Goal: Navigation & Orientation: Find specific page/section

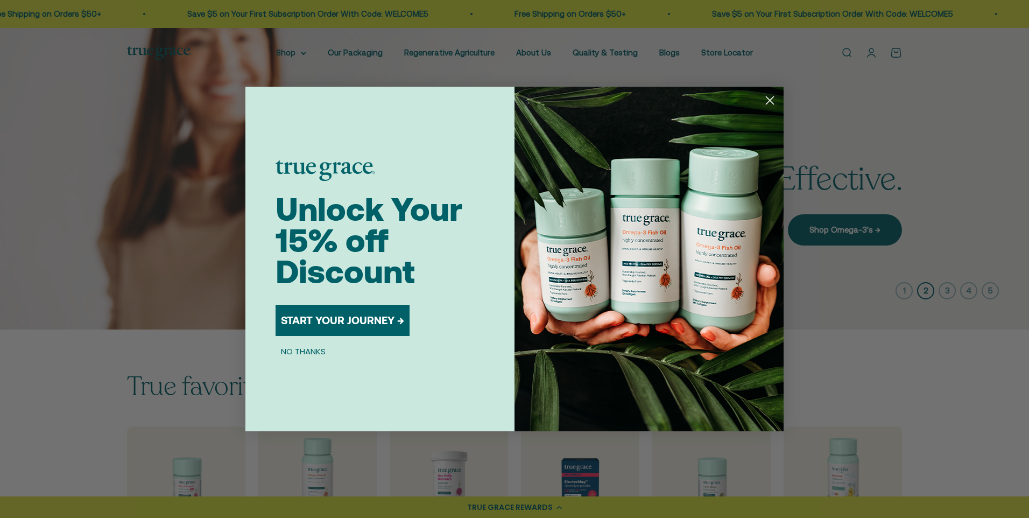
click at [764, 100] on circle "Close dialog" at bounding box center [770, 100] width 18 height 18
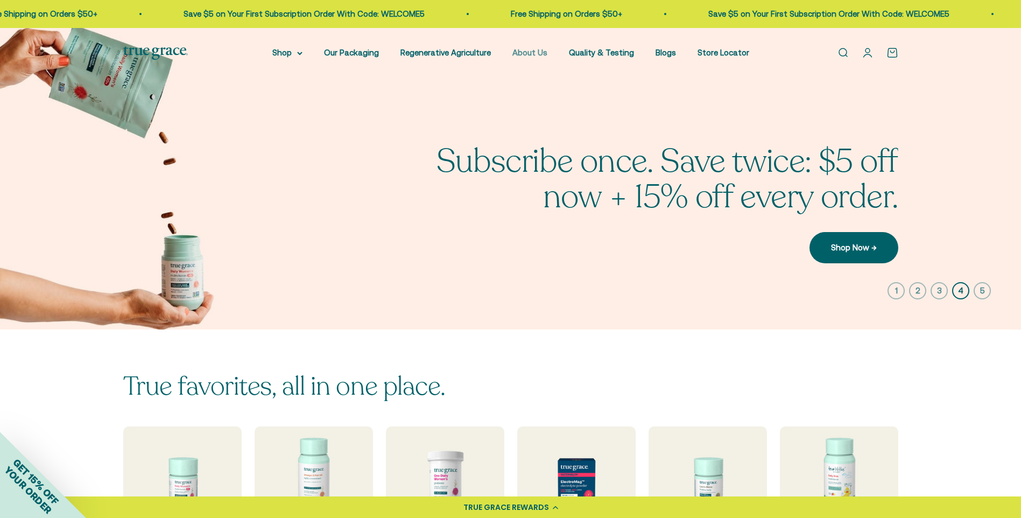
click at [529, 51] on link "About Us" at bounding box center [529, 52] width 35 height 9
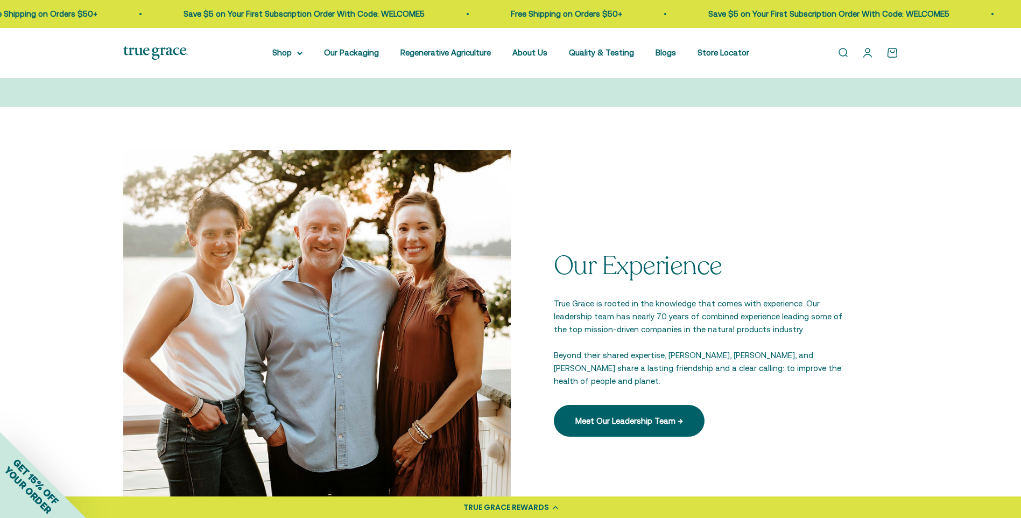
scroll to position [1453, 0]
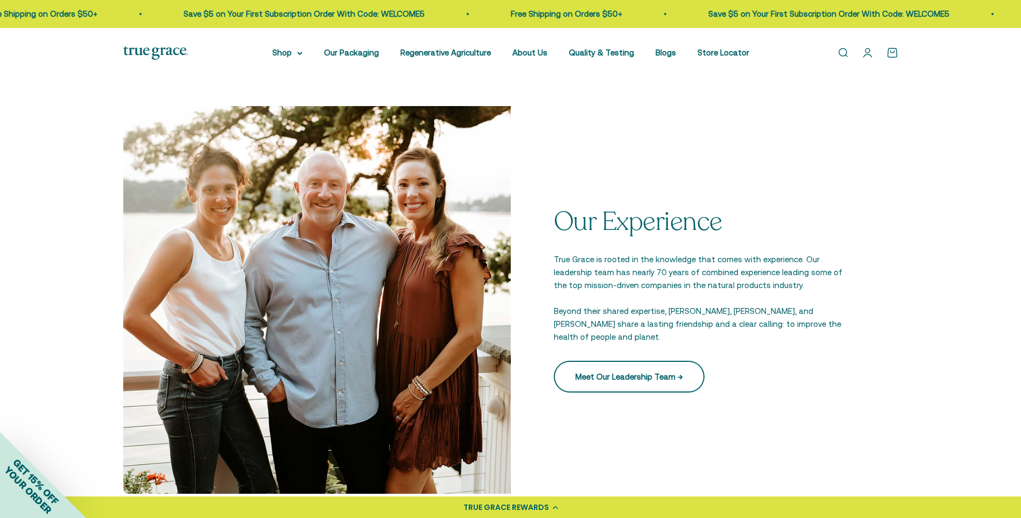
click at [660, 367] on link "Meet Our Leadership Team →" at bounding box center [629, 376] width 151 height 31
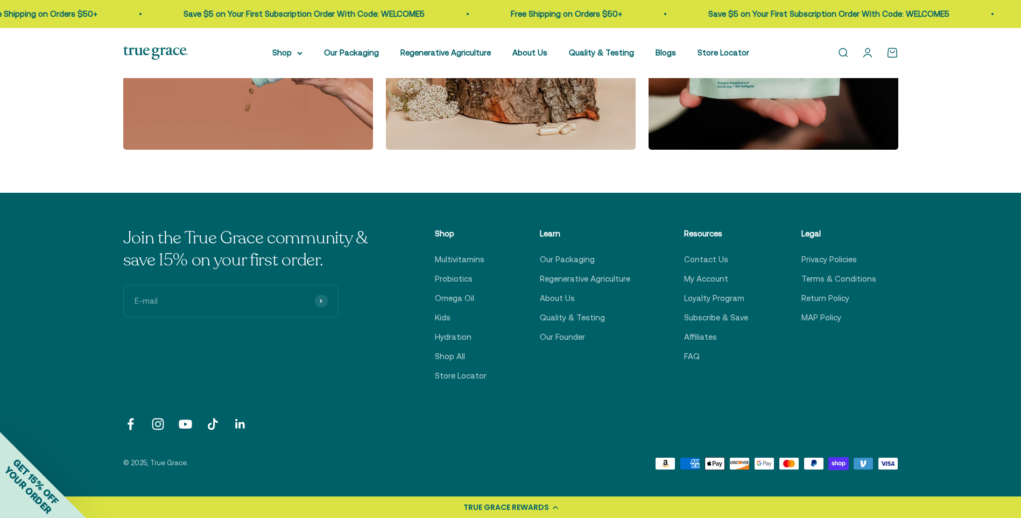
scroll to position [1937, 0]
